Goal: Find specific fact: Find specific fact

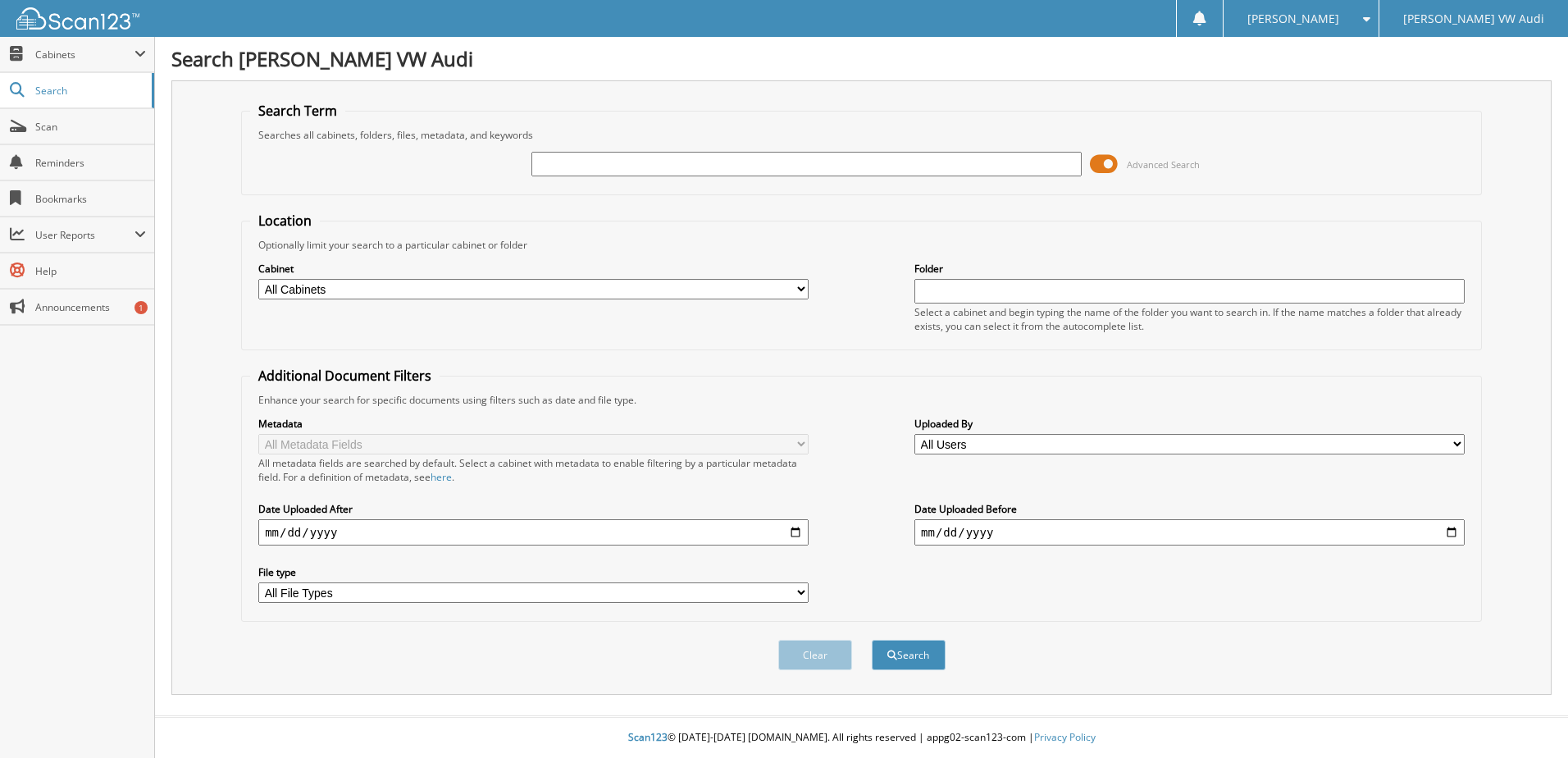
click at [582, 159] on input "text" at bounding box center [807, 164] width 550 height 25
type input "126018159"
click at [872, 640] on button "Search" at bounding box center [909, 655] width 74 height 31
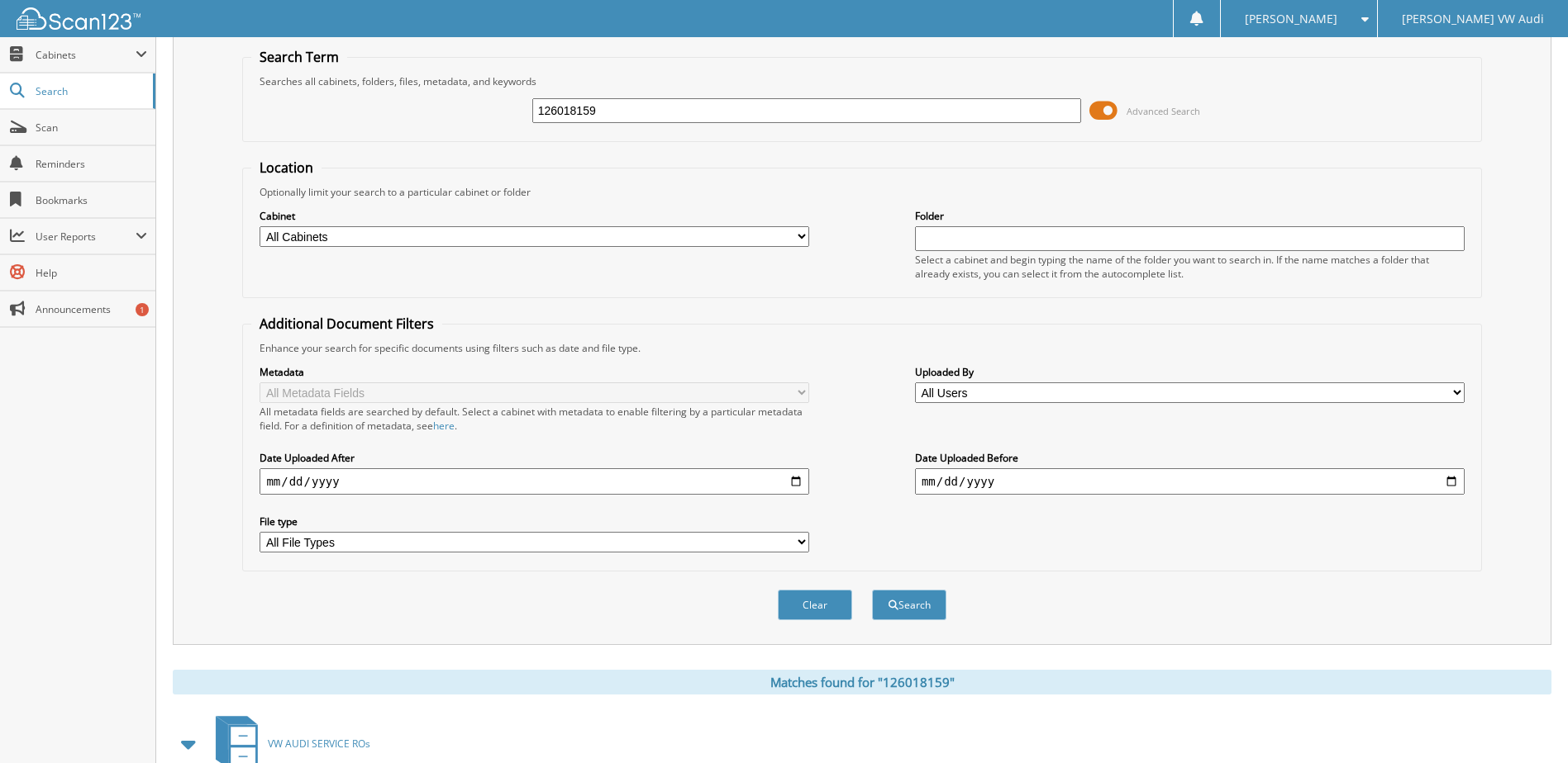
scroll to position [225, 0]
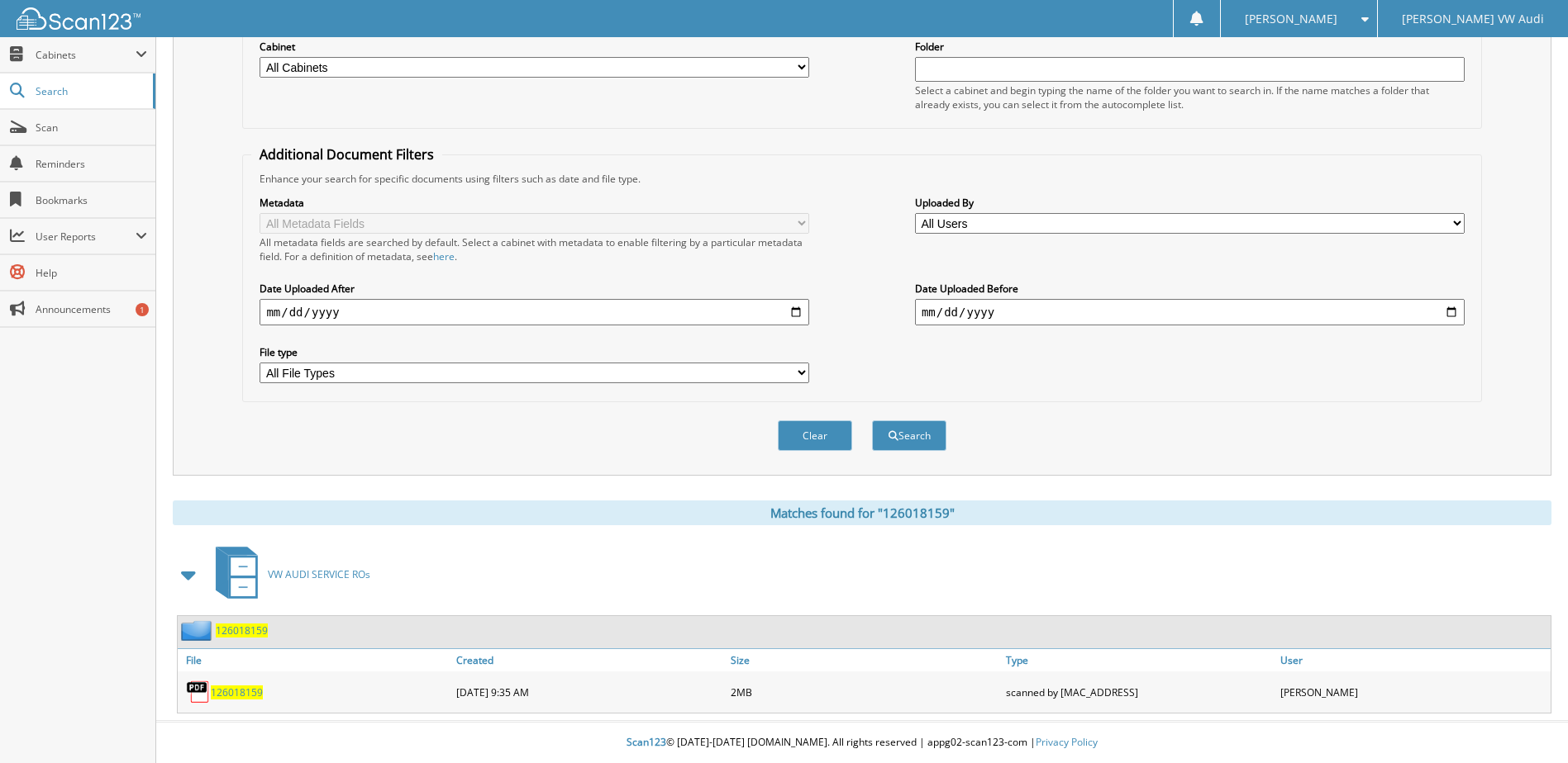
click at [239, 693] on span "126018159" at bounding box center [237, 692] width 52 height 14
